Goal: Task Accomplishment & Management: Use online tool/utility

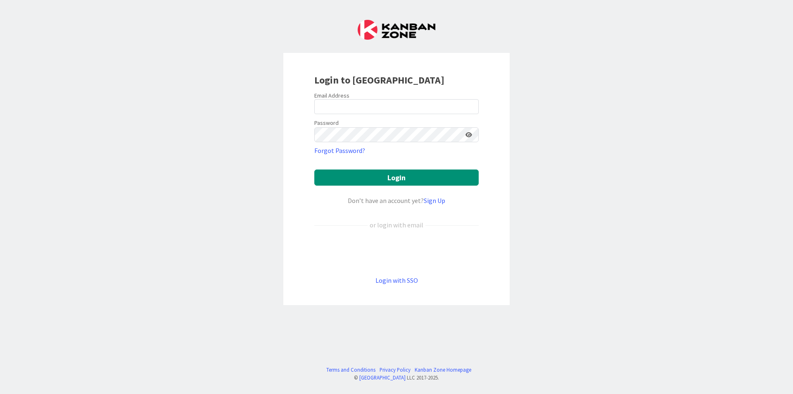
click at [587, 128] on div "Login to [GEOGRAPHIC_DATA] Email Address Password Forgot Password? Login Don’t …" at bounding box center [396, 197] width 793 height 394
drag, startPoint x: 475, startPoint y: 111, endPoint x: 453, endPoint y: 111, distance: 21.5
click at [474, 111] on input "email" at bounding box center [396, 106] width 164 height 15
click at [575, 126] on div "Login to [GEOGRAPHIC_DATA] Email Address Password Forgot Password? Login Don’t …" at bounding box center [396, 197] width 793 height 394
click at [435, 112] on input "email" at bounding box center [396, 106] width 164 height 15
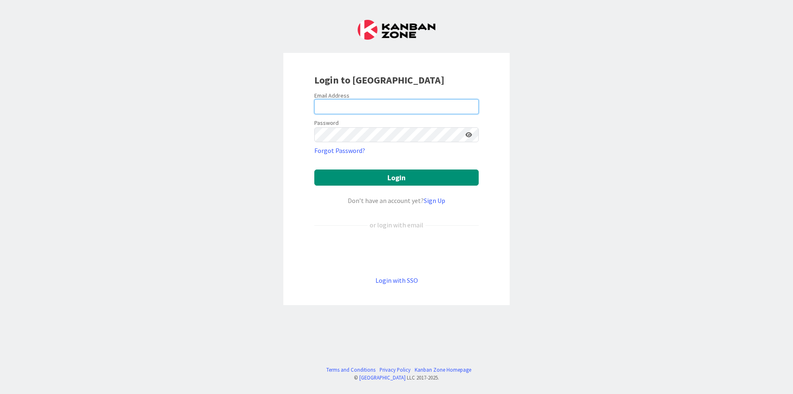
type input "[EMAIL_ADDRESS][DOMAIN_NAME]"
click at [606, 102] on div "Login to [GEOGRAPHIC_DATA] Email Address [EMAIL_ADDRESS][DOMAIN_NAME] Password …" at bounding box center [396, 197] width 793 height 394
click at [314, 169] on button "Login" at bounding box center [396, 177] width 164 height 16
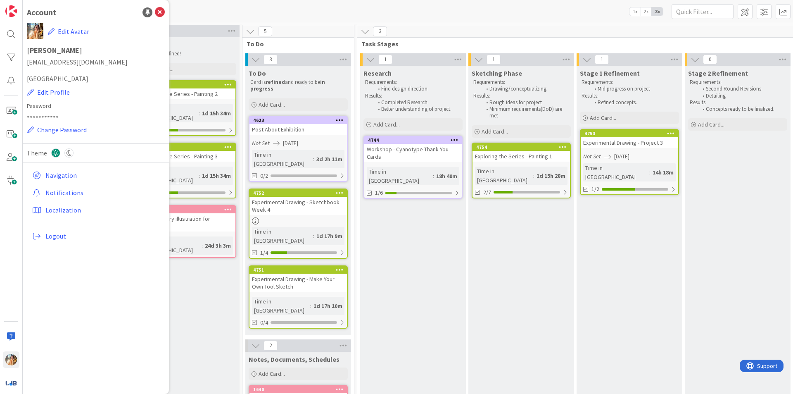
click at [158, 15] on icon at bounding box center [160, 12] width 10 height 10
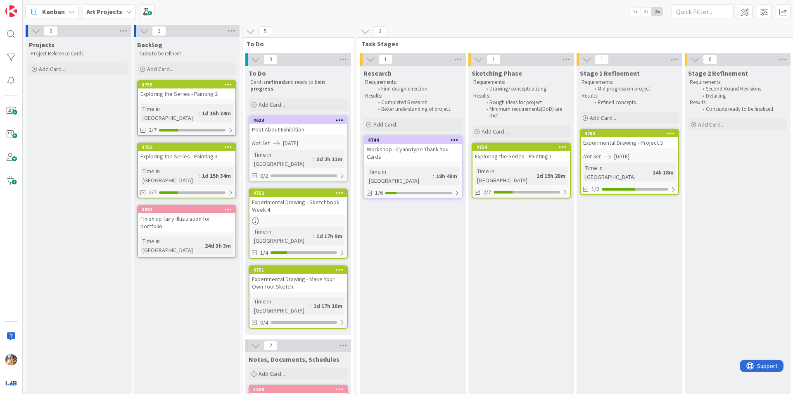
click at [542, 159] on div "Exploring the Series - Painting 1" at bounding box center [521, 156] width 97 height 11
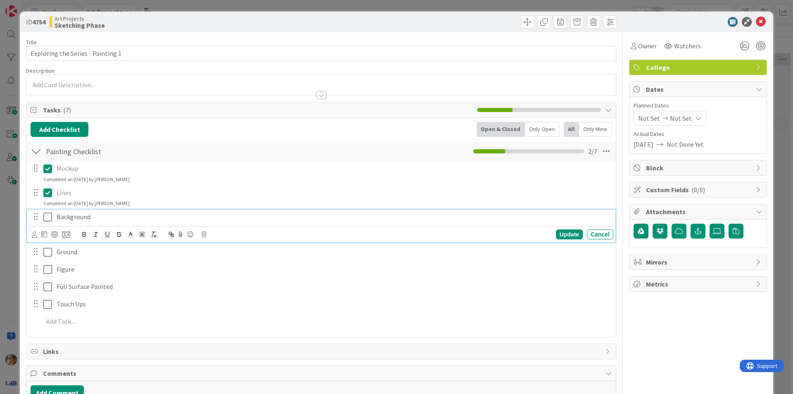
click at [45, 219] on icon at bounding box center [47, 217] width 9 height 10
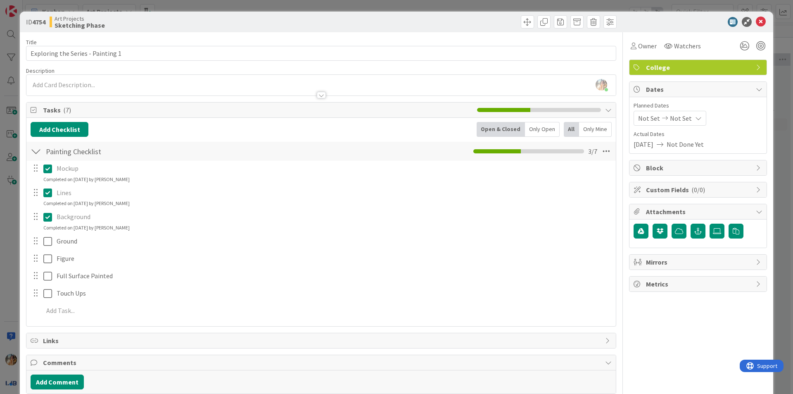
click at [0, 213] on div "ID 4754 Art Projects Sketching Phase Title 33 / 128 Exploring the Series - Pain…" at bounding box center [396, 197] width 793 height 394
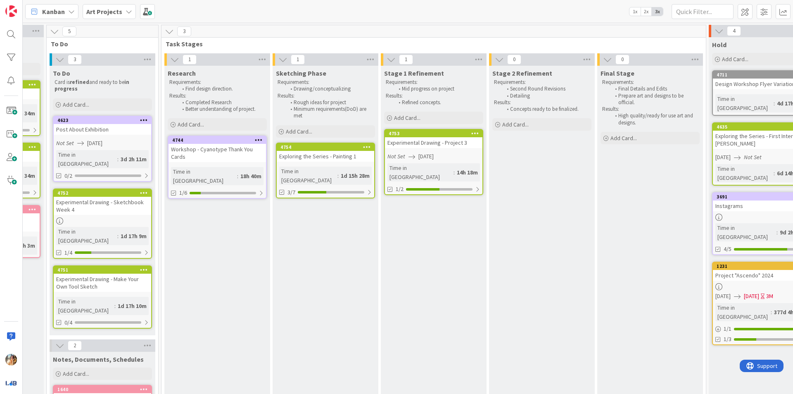
scroll to position [0, 201]
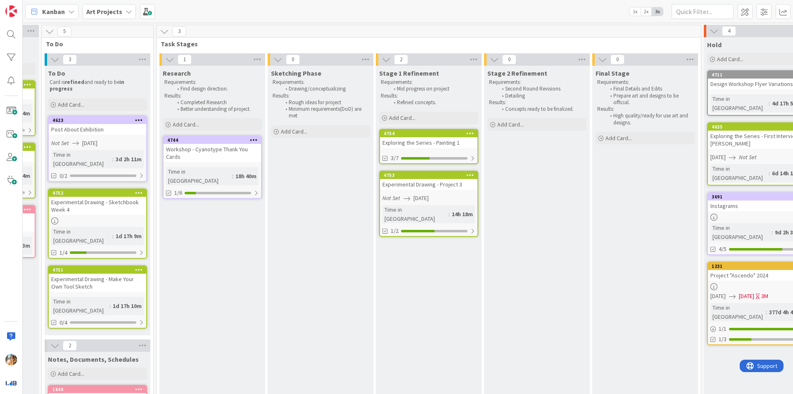
click at [430, 186] on div "Experimental Drawing - Project 3" at bounding box center [428, 184] width 97 height 11
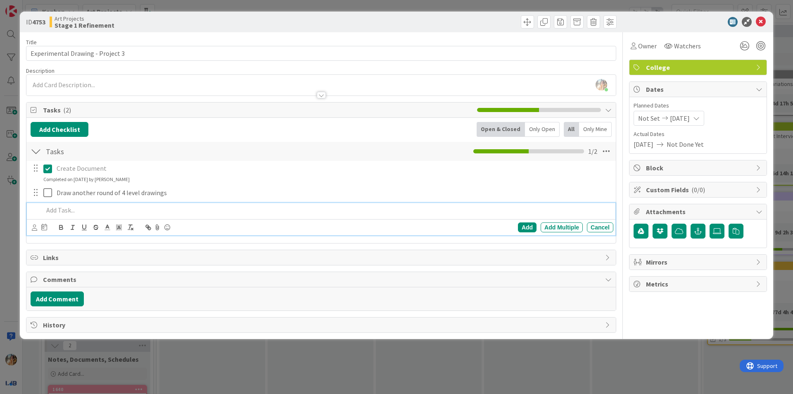
click at [92, 206] on p at bounding box center [326, 210] width 567 height 10
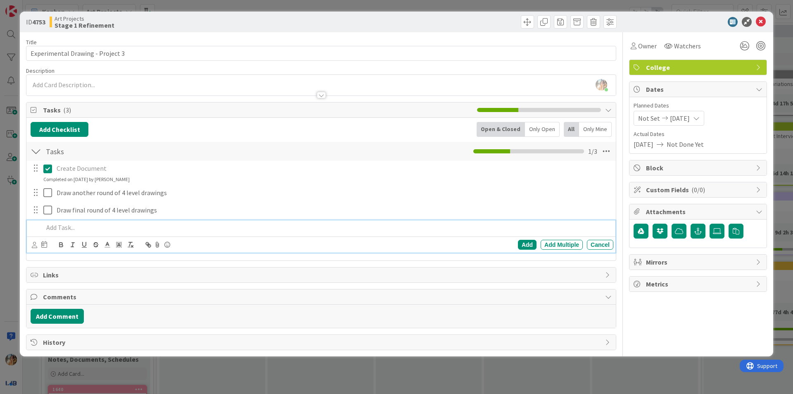
click at [0, 225] on div "ID 4753 Art Projects Stage 1 Refinement Title 32 / 128 Experimental Drawing - P…" at bounding box center [396, 197] width 793 height 394
